Goal: Information Seeking & Learning: Learn about a topic

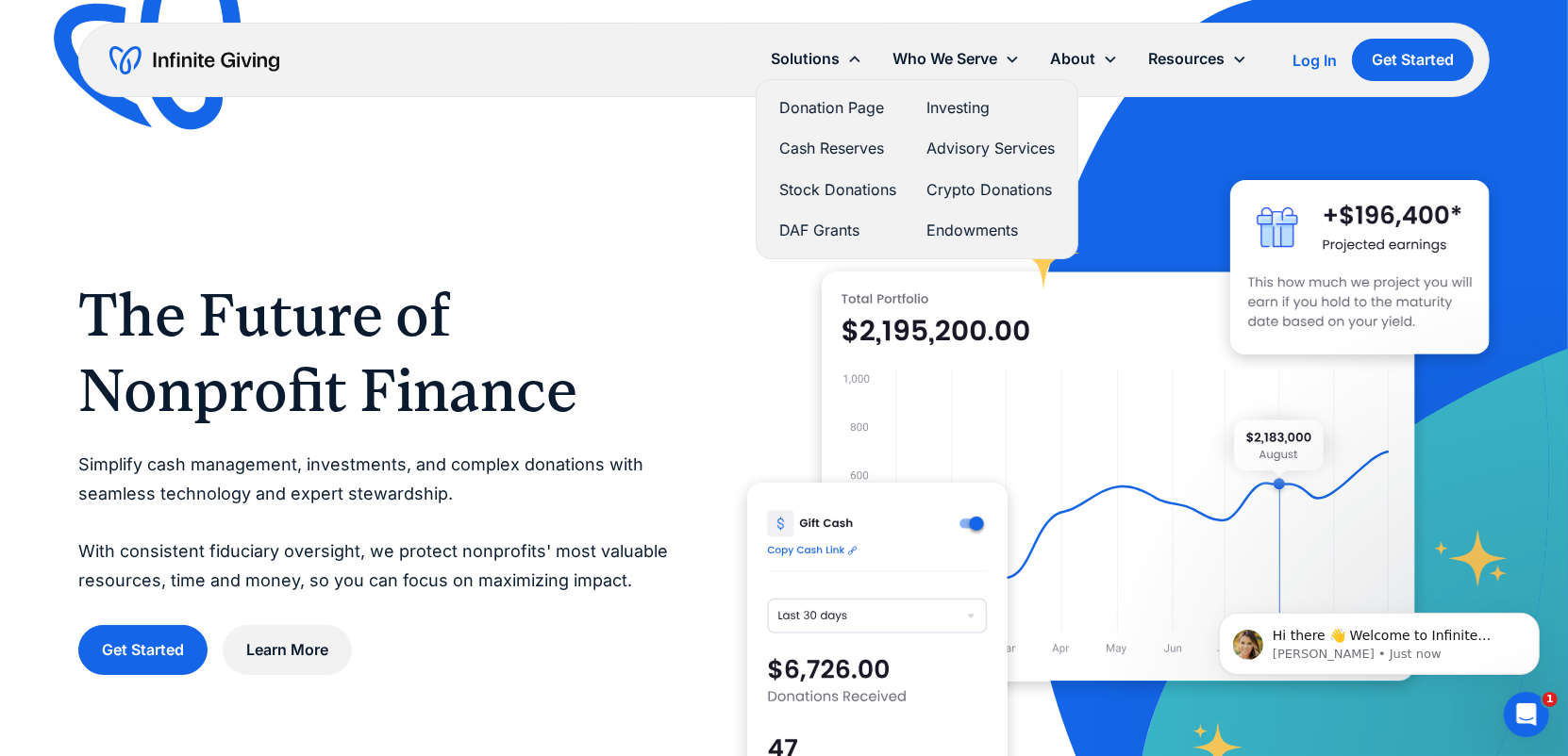
click at [951, 186] on link "Crypto Donations" at bounding box center [990, 190] width 128 height 25
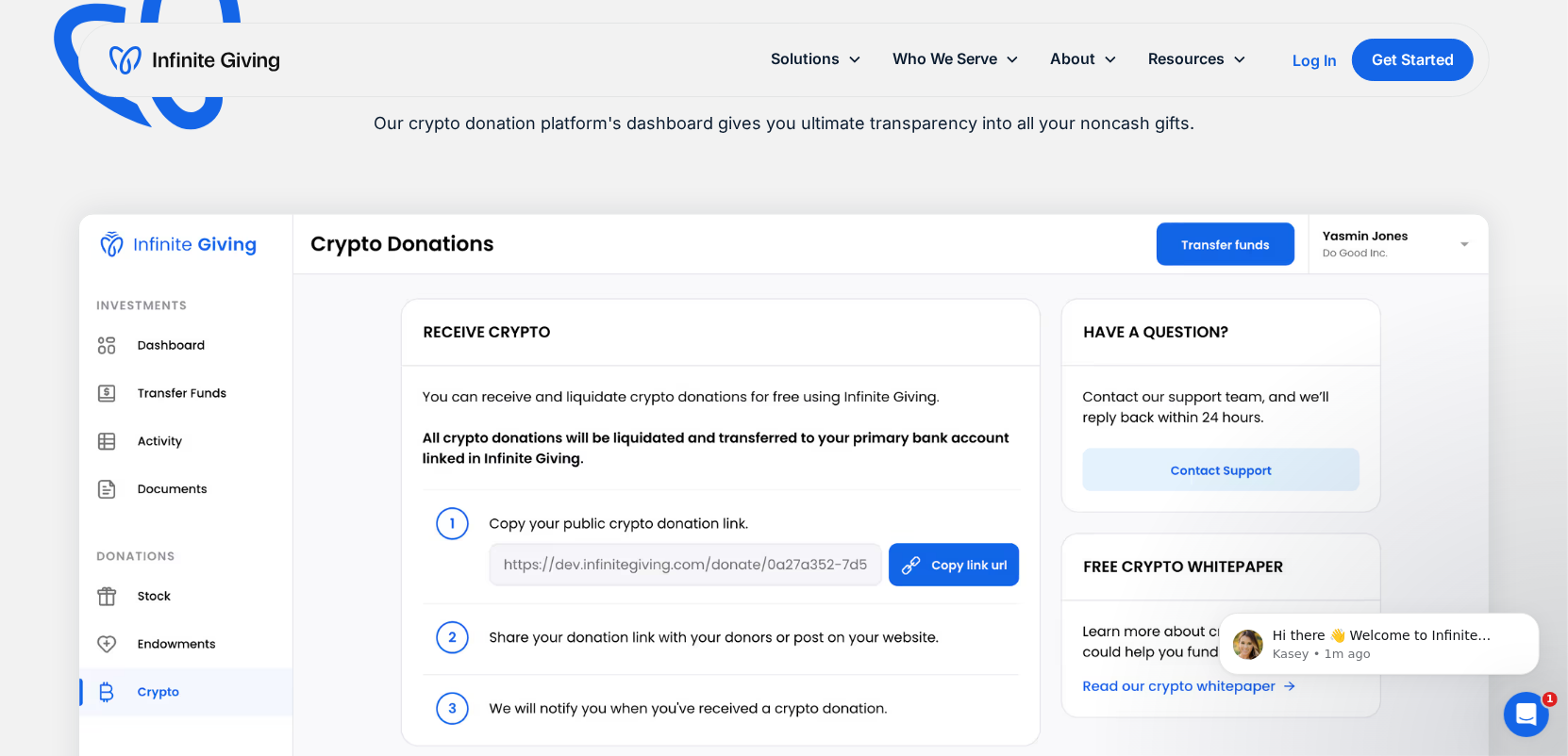
scroll to position [3739, 0]
